Goal: Information Seeking & Learning: Learn about a topic

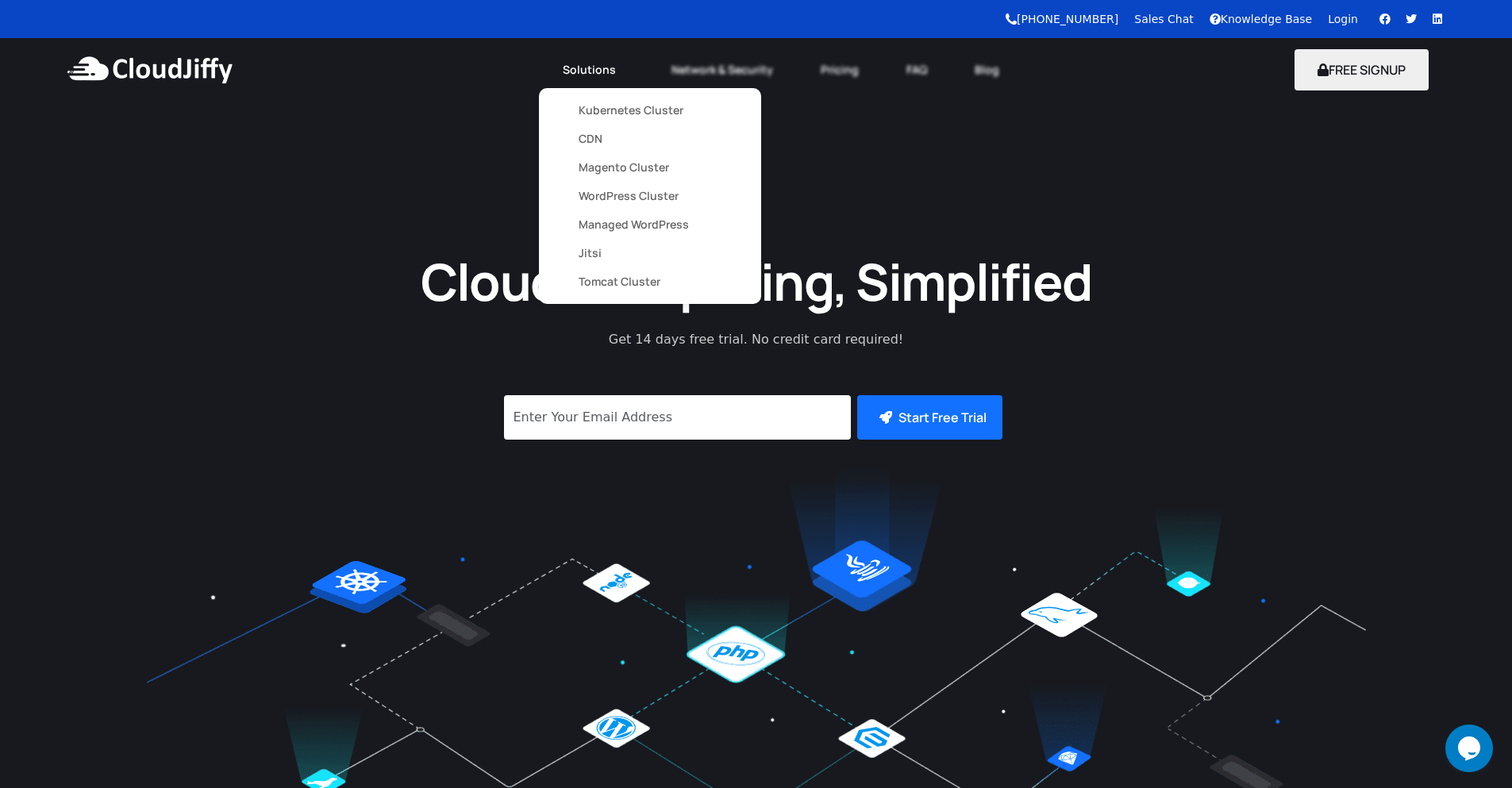
click at [621, 117] on link "Kubernetes Cluster" at bounding box center [650, 110] width 142 height 28
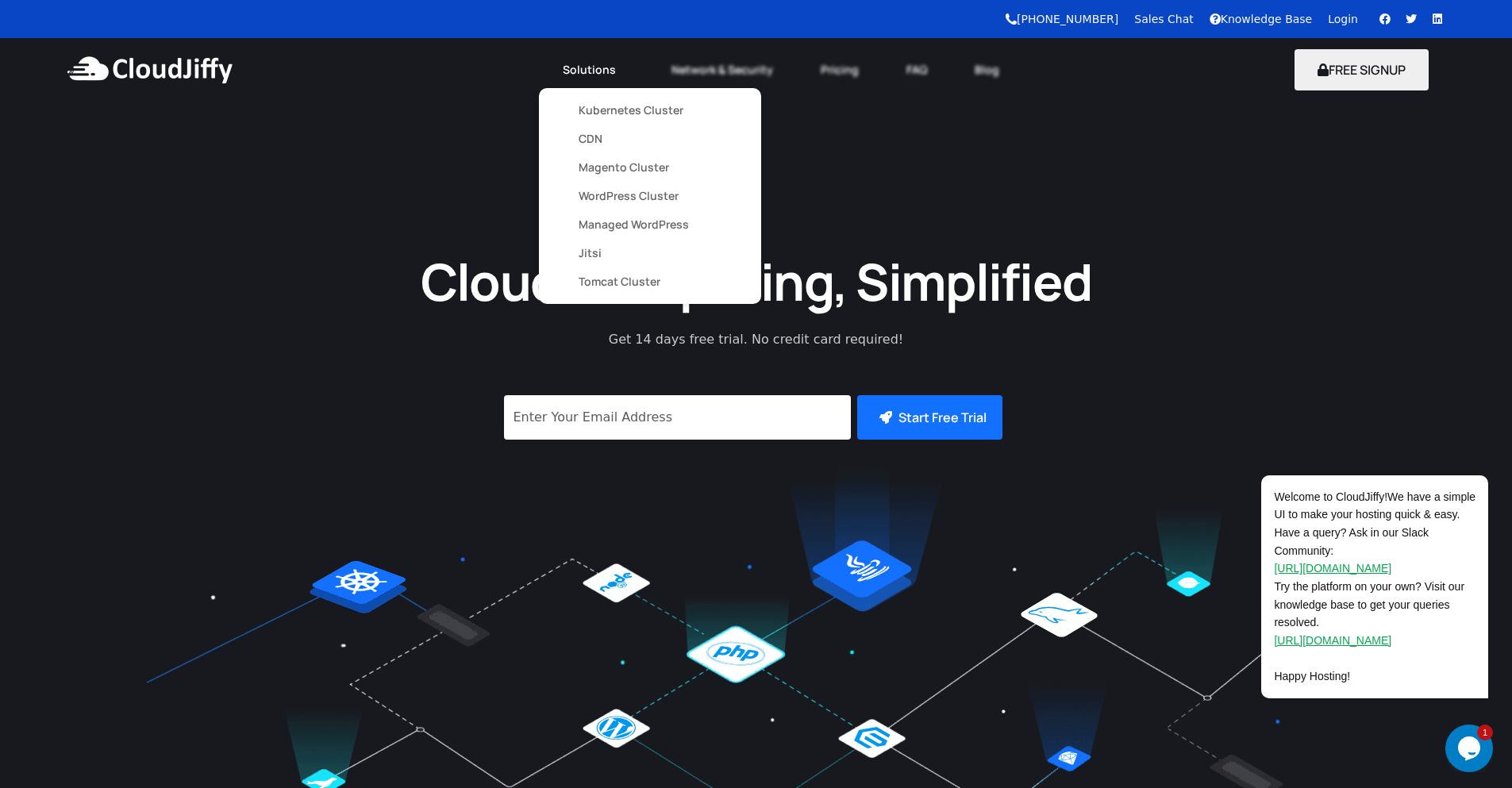
click at [608, 106] on link "Kubernetes Cluster" at bounding box center [650, 110] width 142 height 28
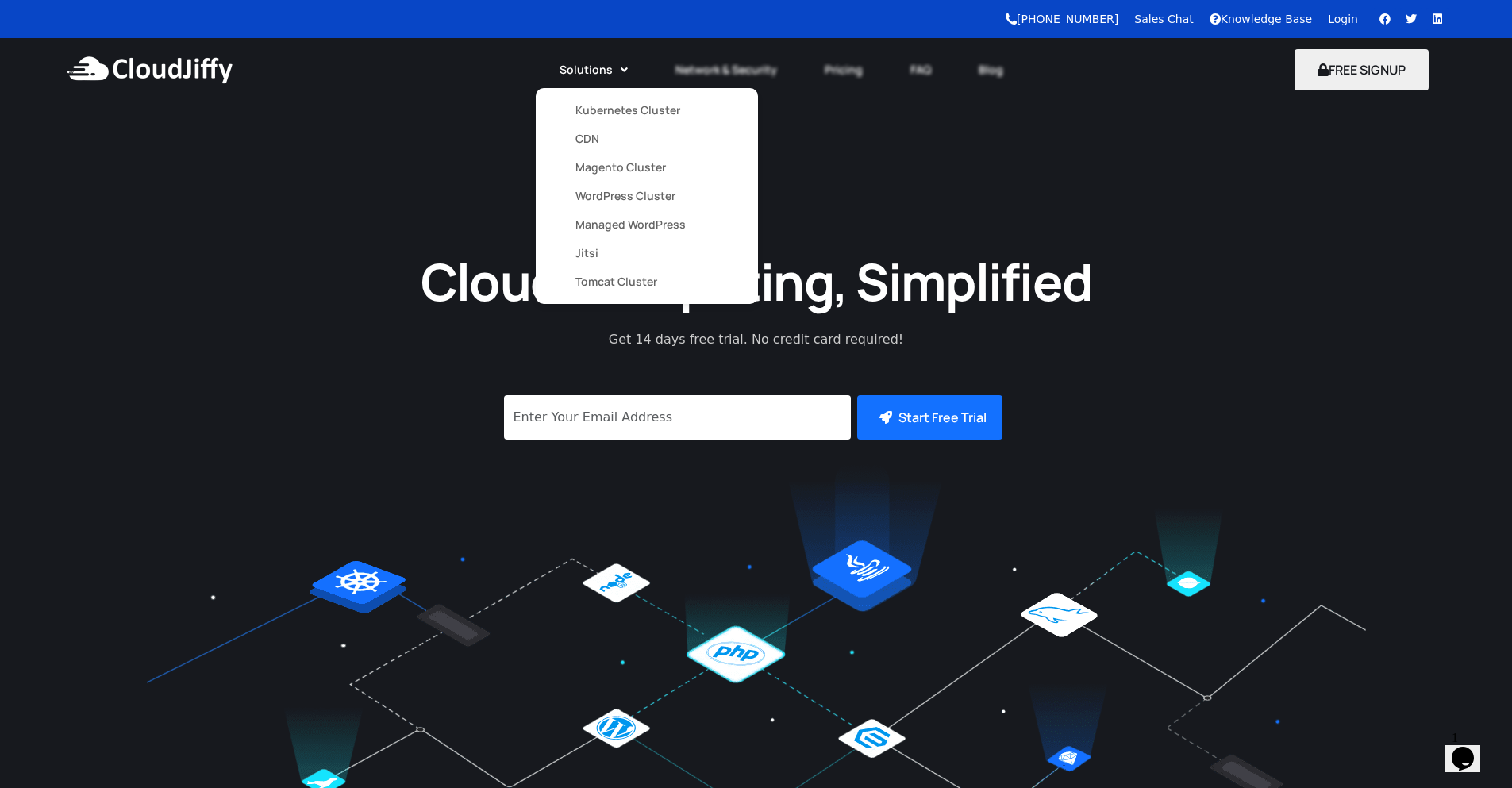
click at [589, 142] on link "CDN" at bounding box center [646, 139] width 142 height 28
click at [614, 166] on link "Magento Cluster" at bounding box center [650, 167] width 142 height 28
click at [601, 225] on link "Managed WordPress" at bounding box center [650, 224] width 142 height 28
click at [605, 170] on link "Magento Cluster" at bounding box center [646, 167] width 142 height 28
click at [594, 170] on link "Magento Cluster" at bounding box center [646, 167] width 142 height 28
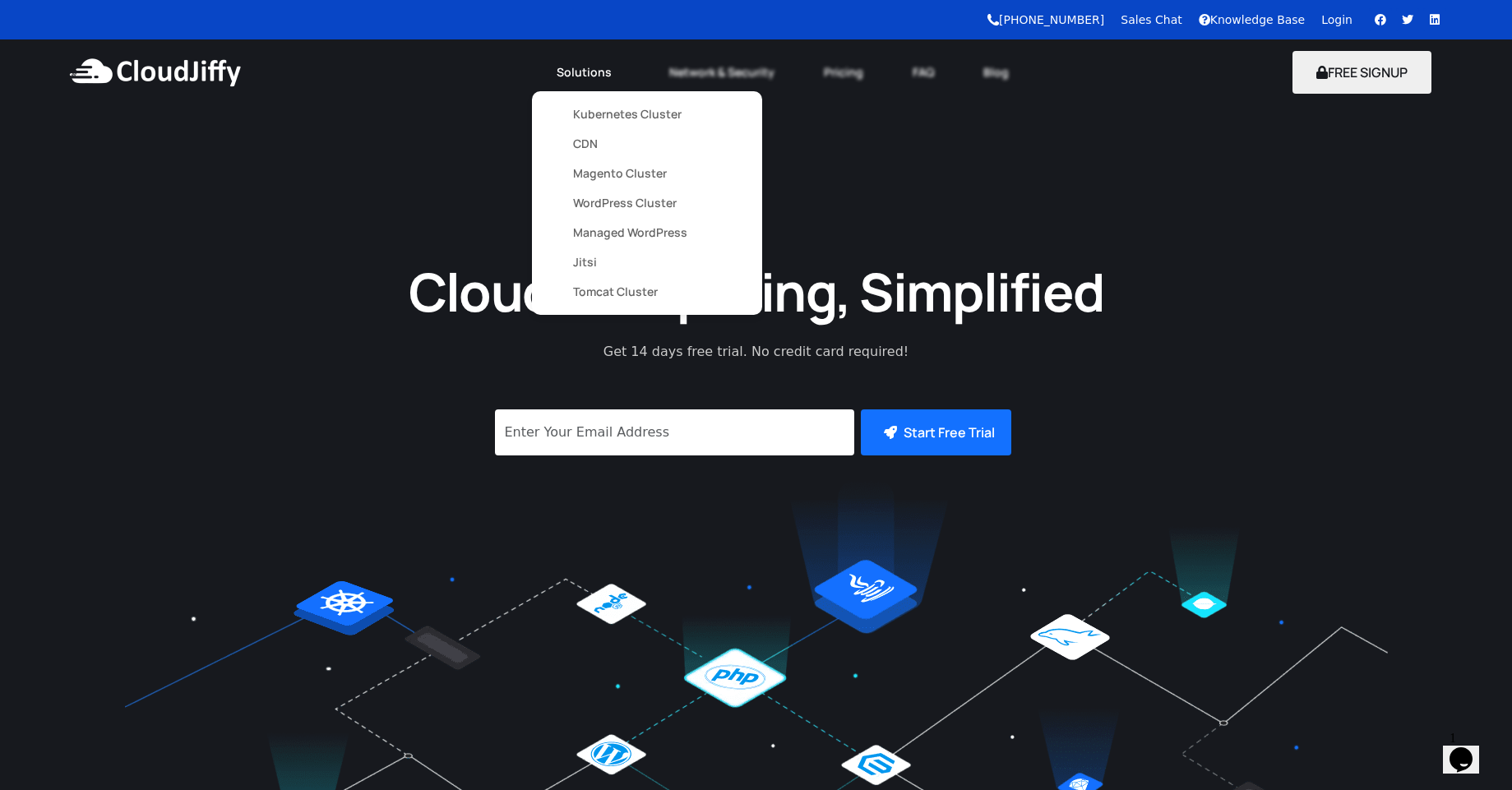
click at [598, 177] on link "Magento Cluster" at bounding box center [647, 174] width 148 height 30
click at [615, 173] on link "Magento Cluster" at bounding box center [643, 174] width 148 height 30
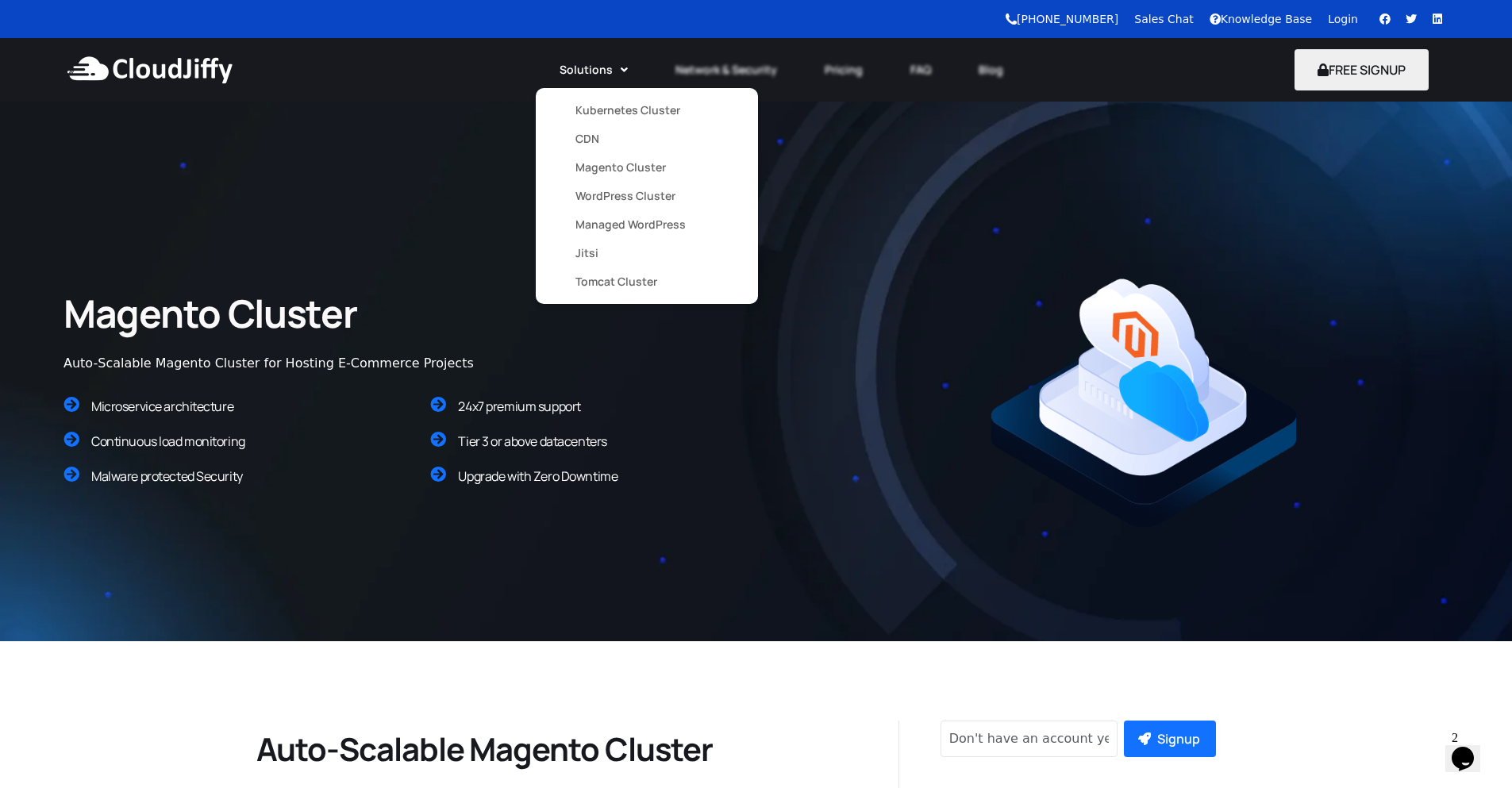
click at [616, 199] on link "WordPress Cluster" at bounding box center [646, 196] width 142 height 28
